Goal: Transaction & Acquisition: Purchase product/service

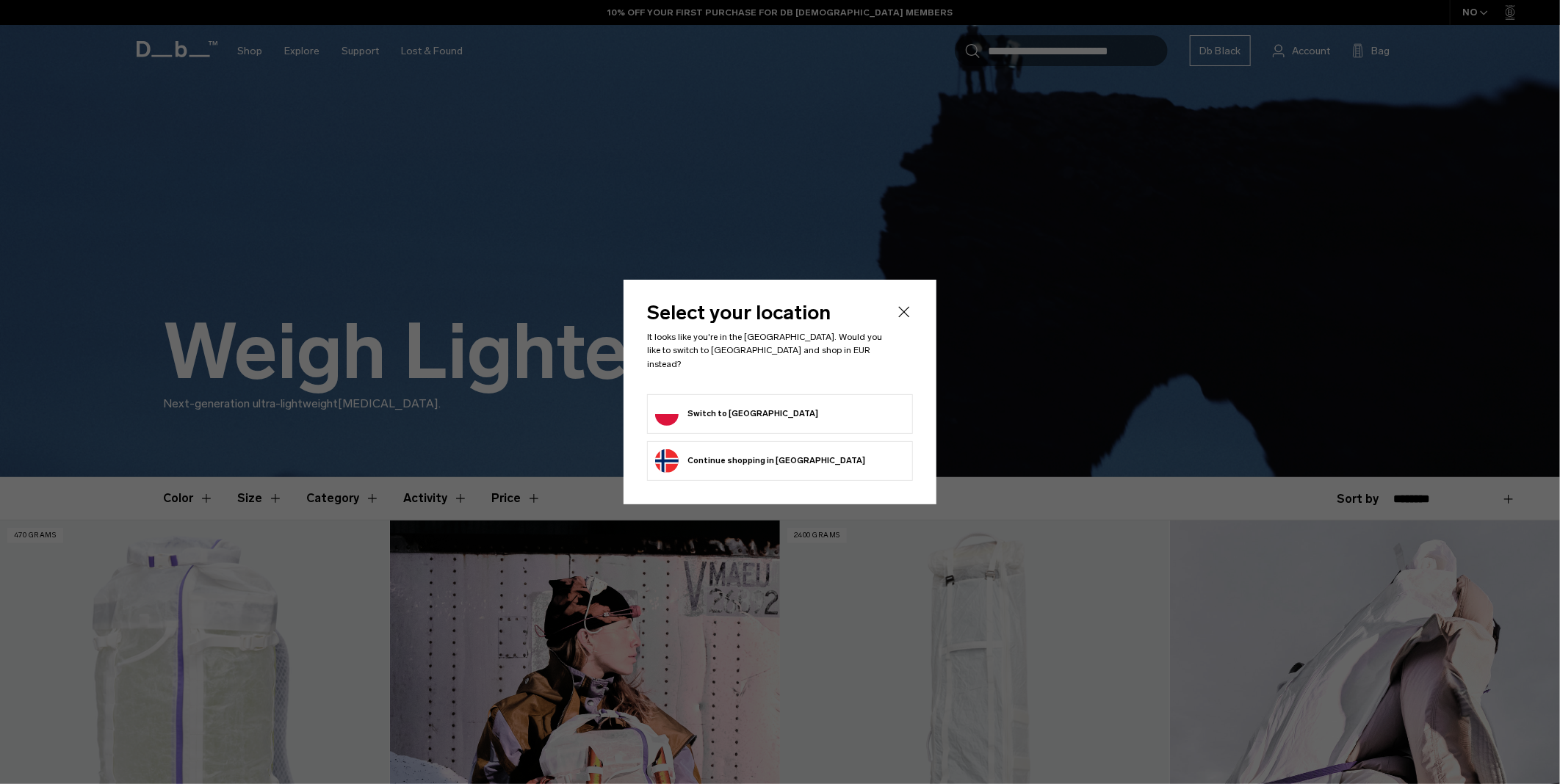
click at [789, 402] on form "Switch to Poland" at bounding box center [780, 413] width 250 height 23
click at [706, 404] on button "Switch to Poland" at bounding box center [736, 413] width 163 height 23
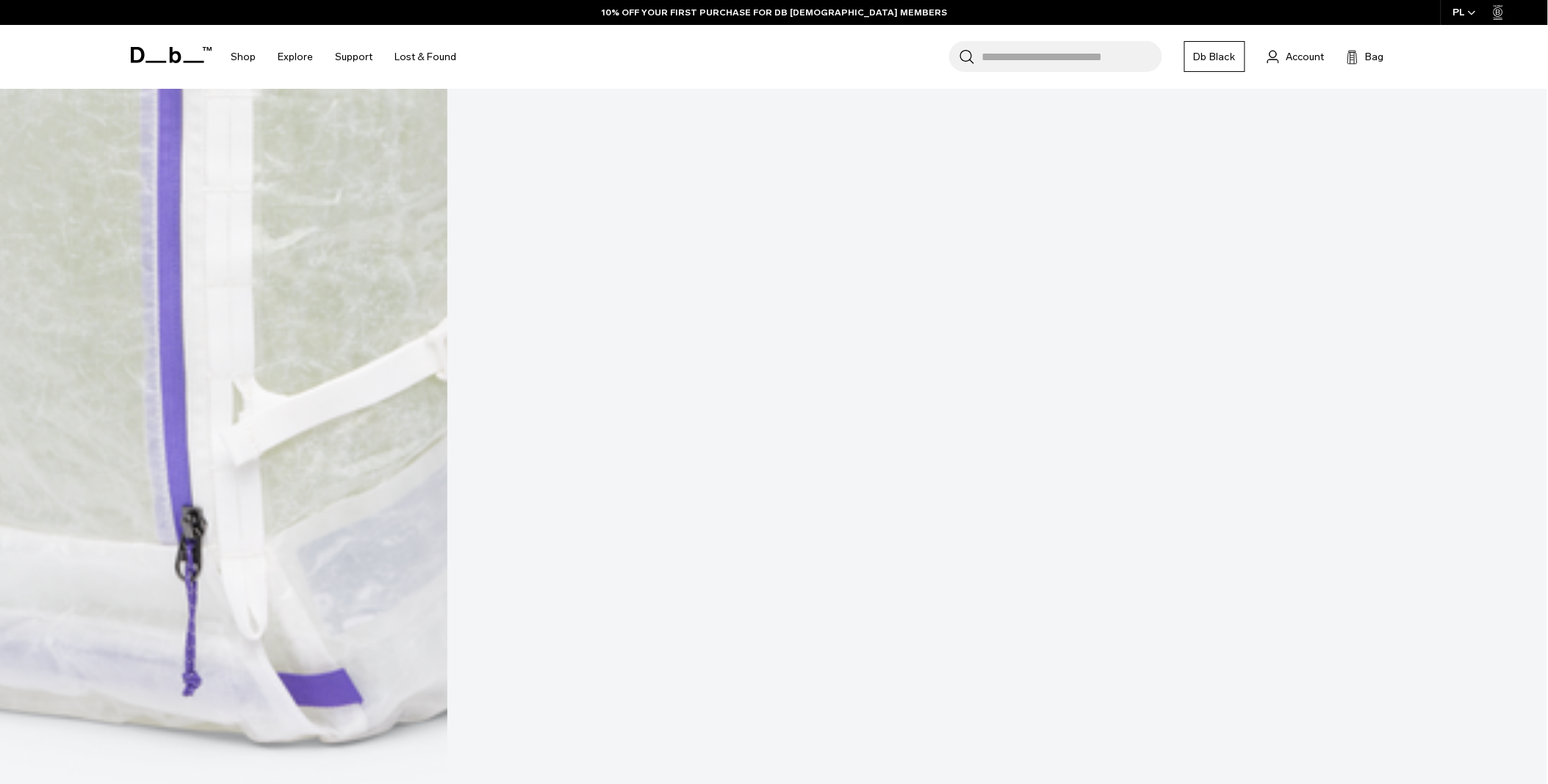
scroll to position [1469, 0]
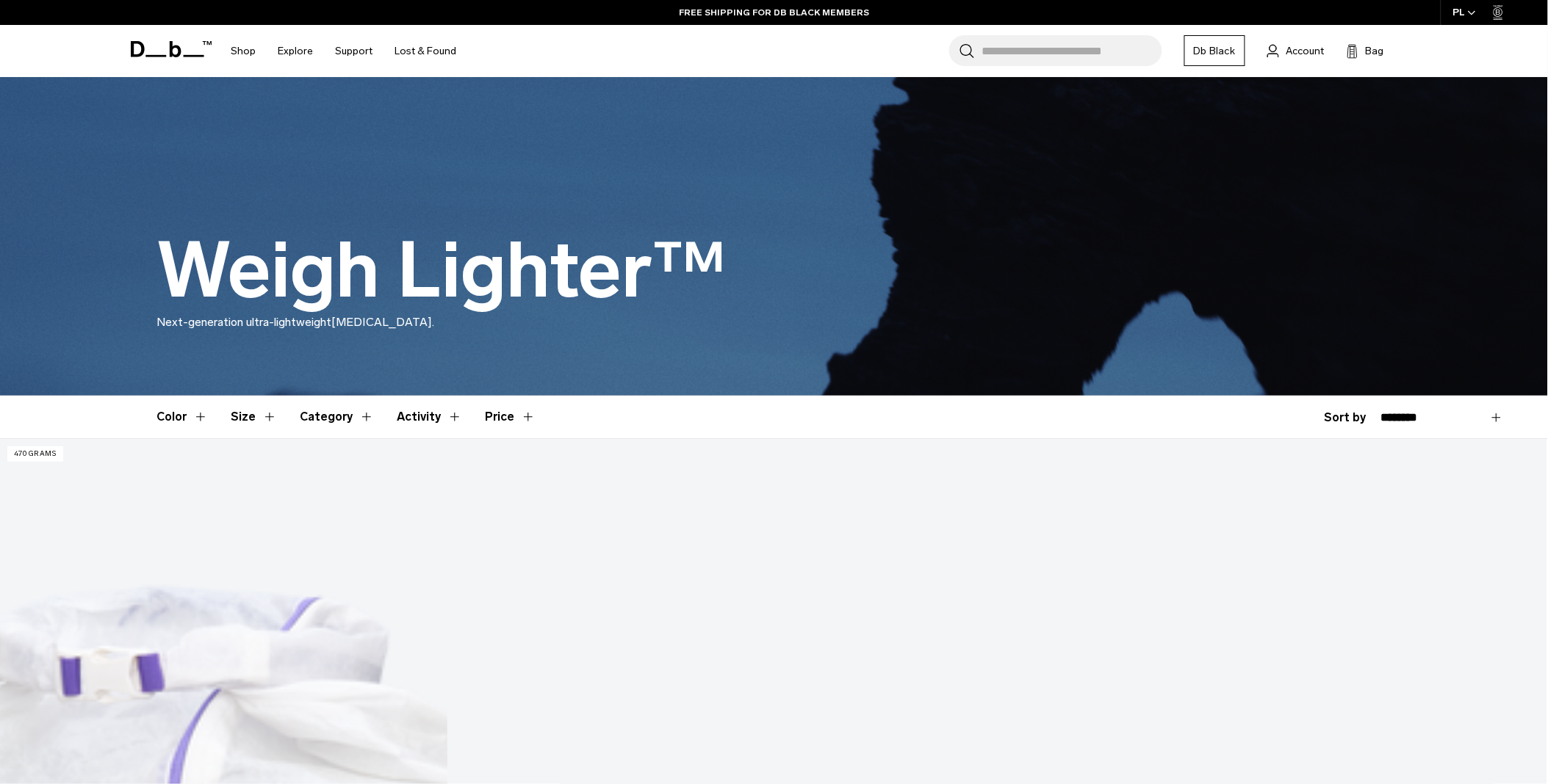
scroll to position [0, 0]
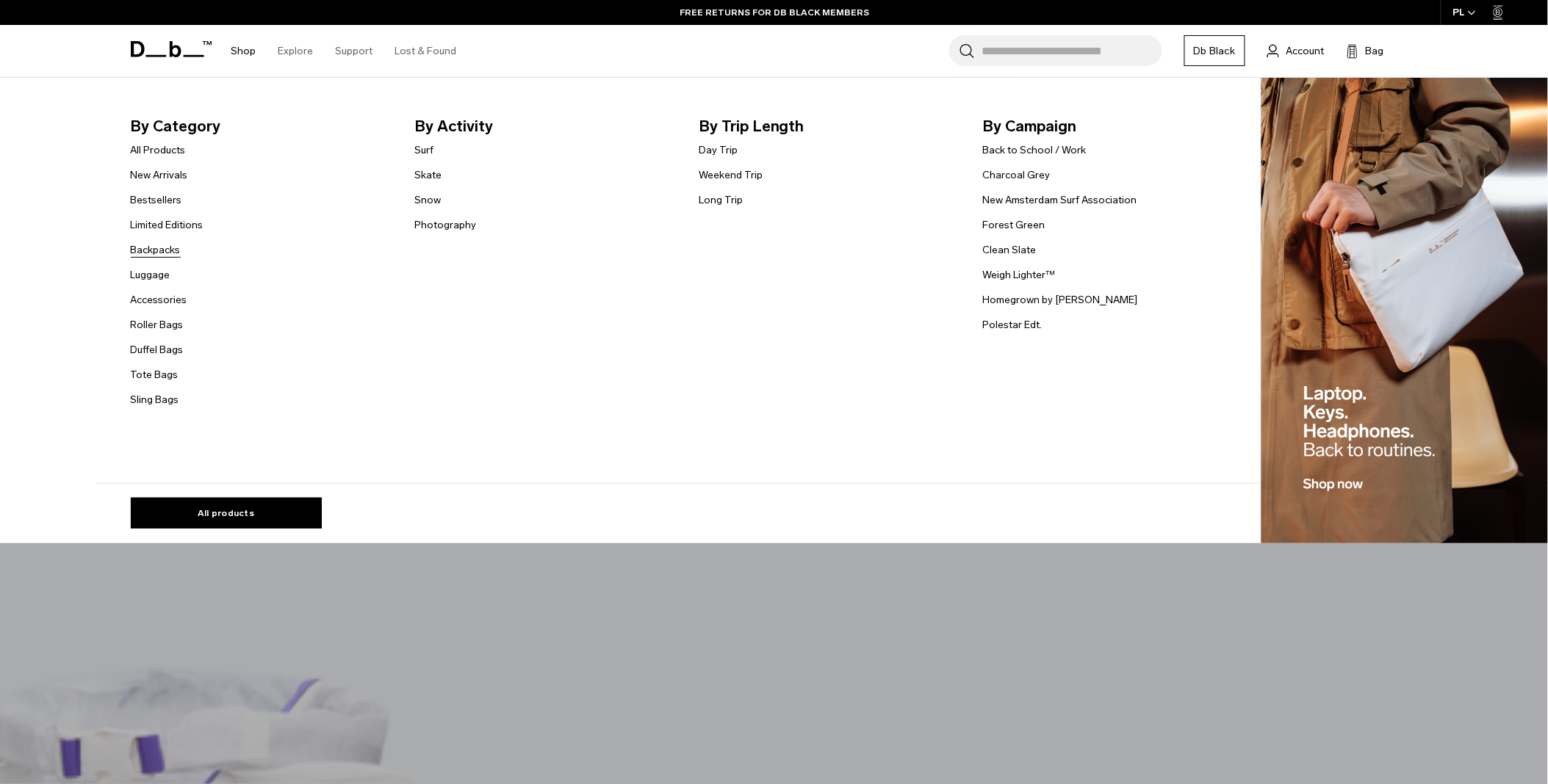
click at [145, 246] on link "Backpacks" at bounding box center [156, 250] width 50 height 16
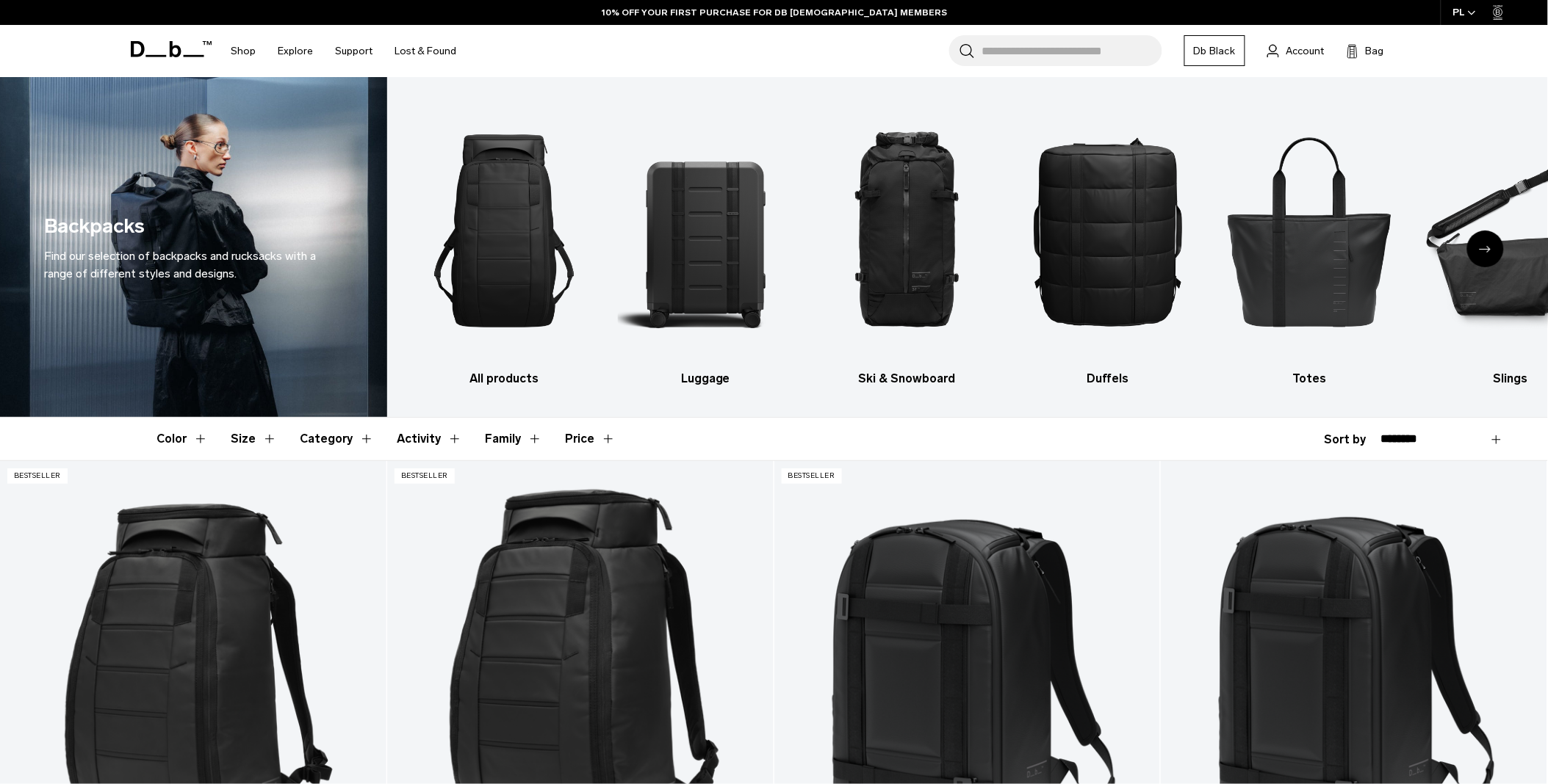
scroll to position [244, 0]
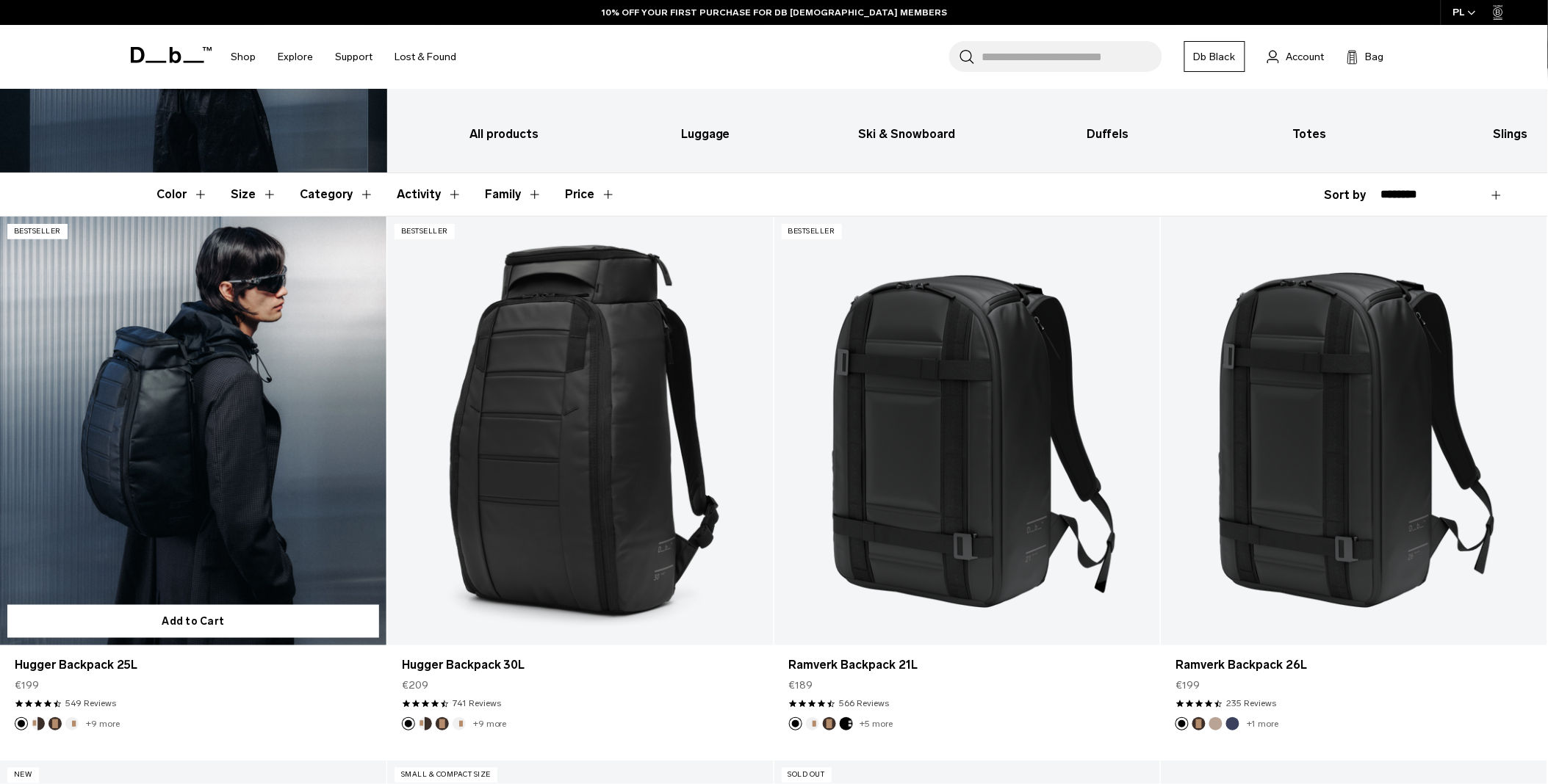
click at [181, 435] on link "Hugger Backpack 25L" at bounding box center [193, 431] width 387 height 429
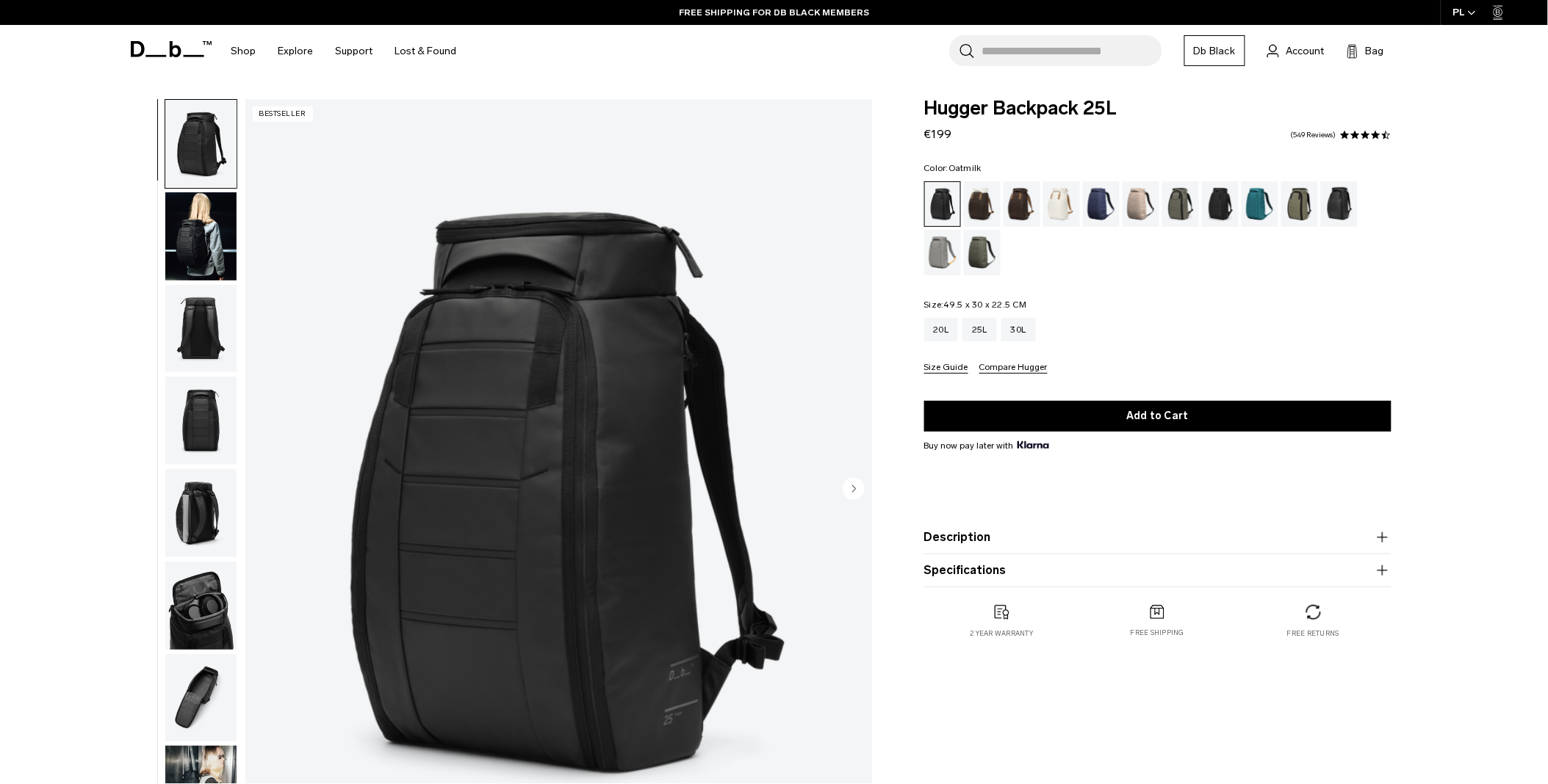
click at [1054, 211] on div "Oatmilk" at bounding box center [1062, 204] width 37 height 46
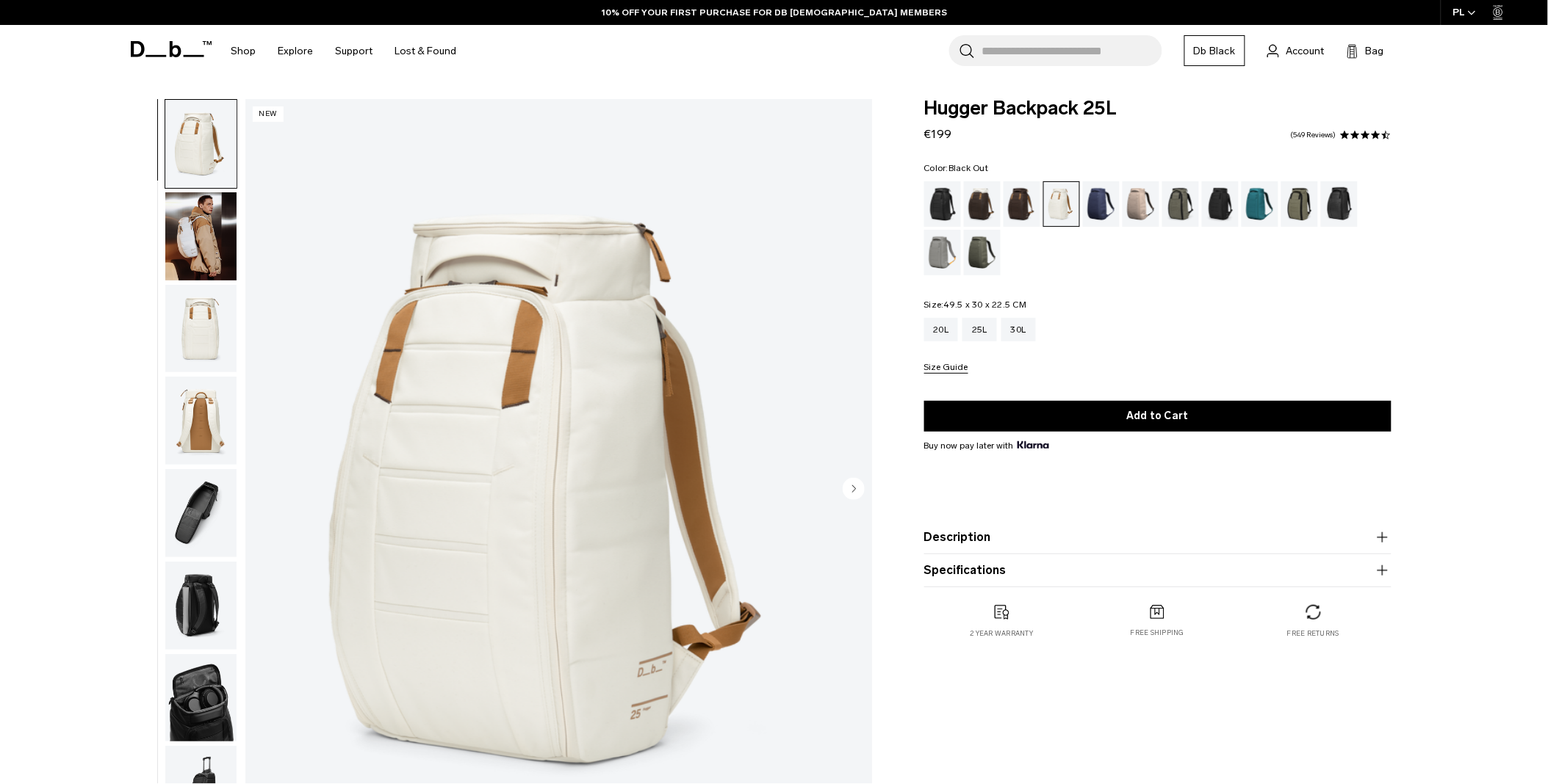
click at [927, 207] on div "Black Out" at bounding box center [943, 204] width 37 height 46
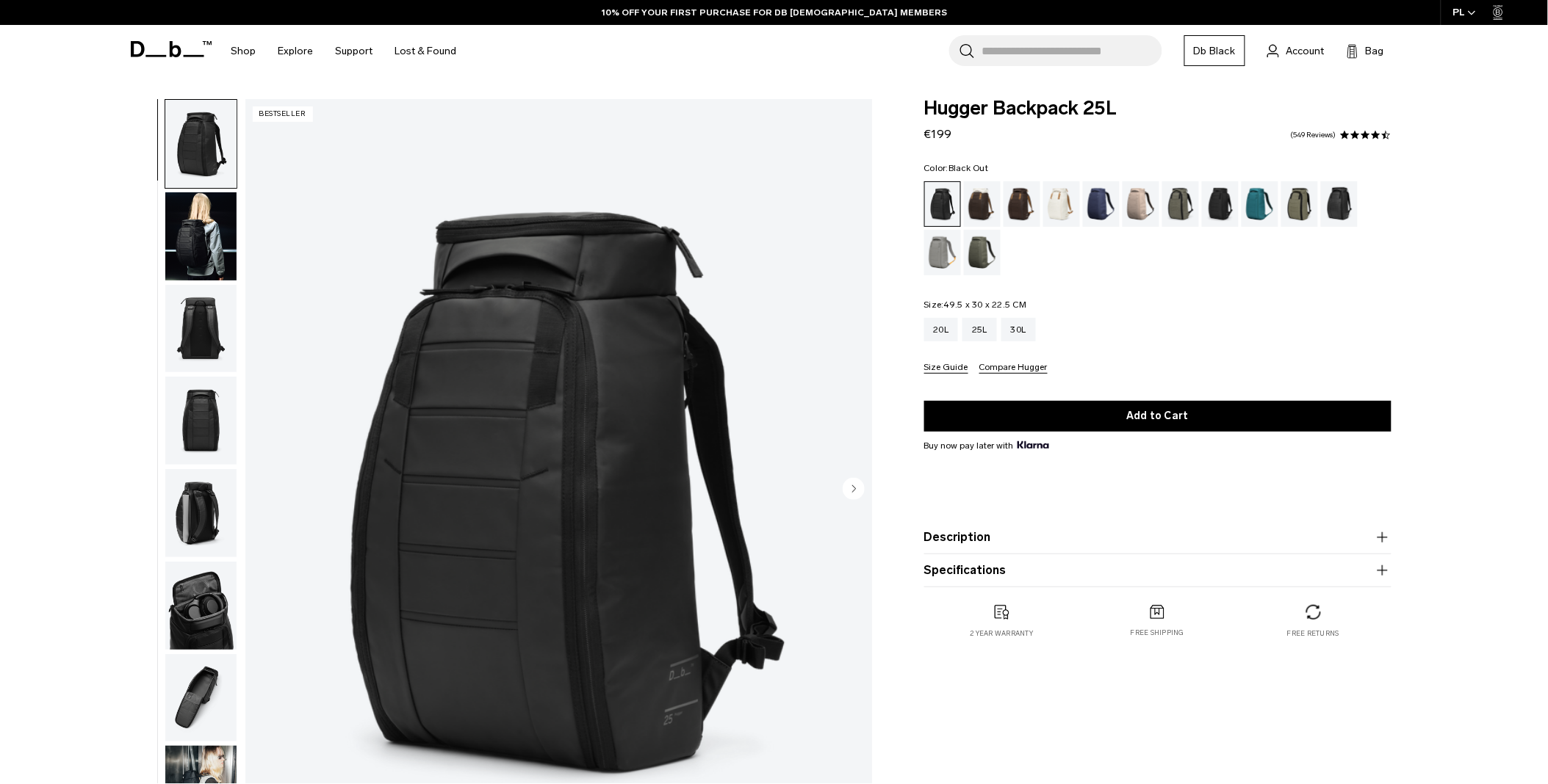
click at [927, 206] on div "Black Out" at bounding box center [943, 204] width 36 height 44
